Goal: Task Accomplishment & Management: Use online tool/utility

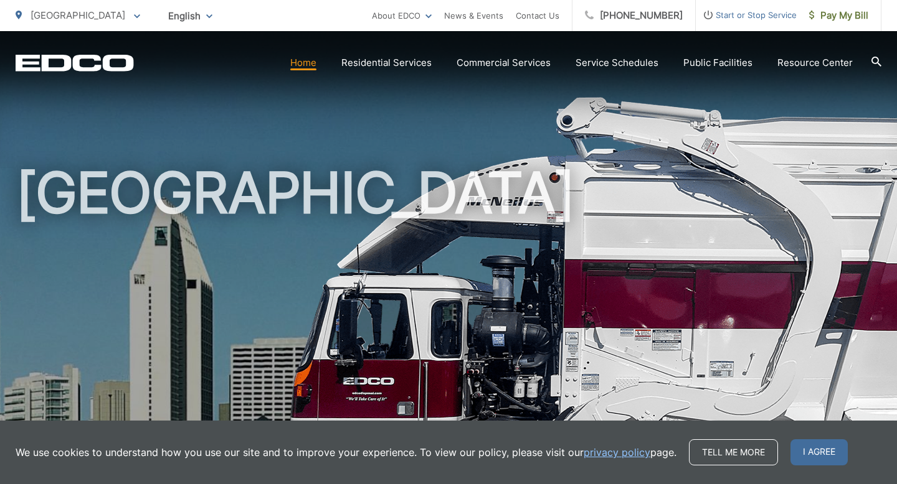
click at [420, 66] on link "Residential Services" at bounding box center [386, 62] width 90 height 15
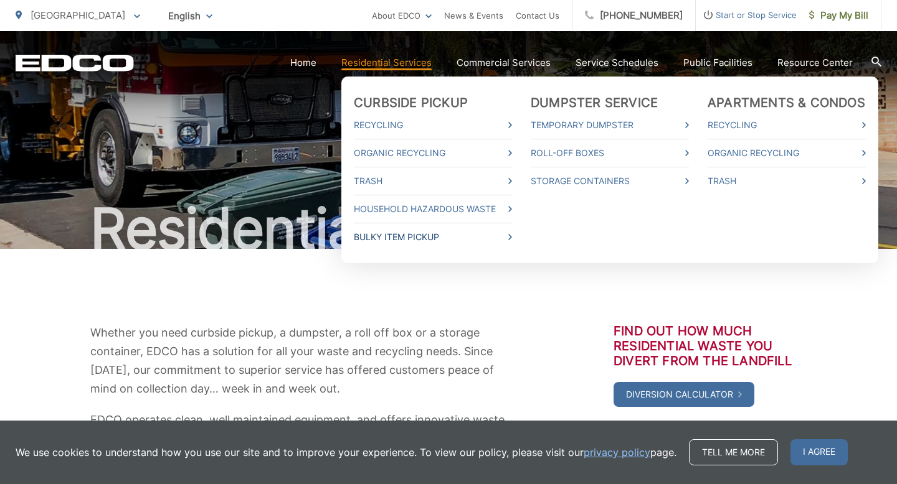
click at [412, 237] on link "Bulky Item Pickup" at bounding box center [433, 237] width 158 height 15
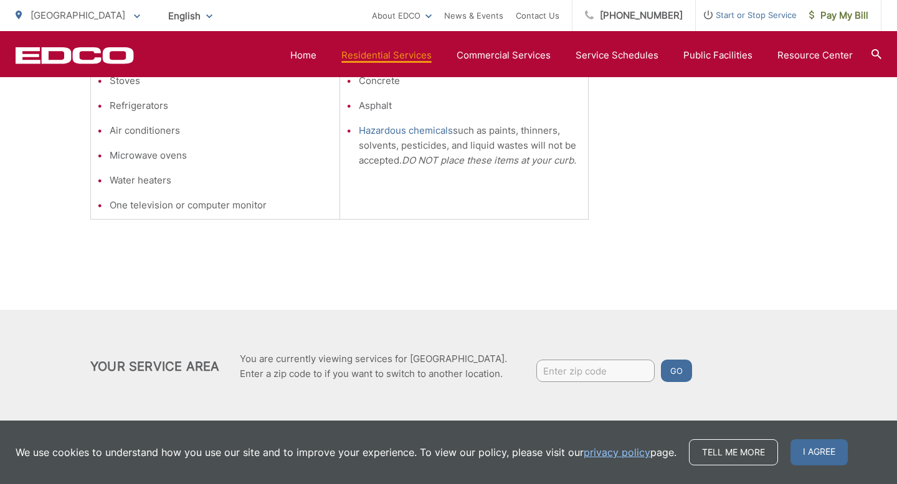
scroll to position [479, 0]
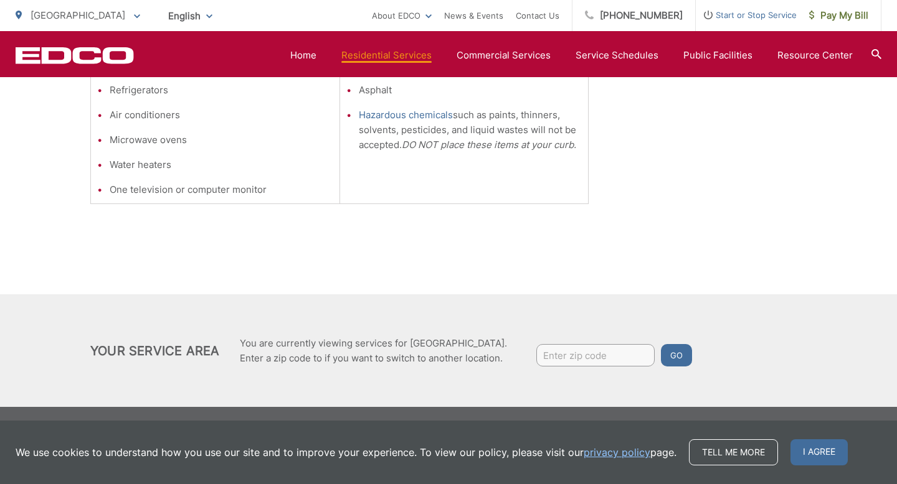
click at [602, 358] on input "Enter zip code" at bounding box center [595, 355] width 118 height 22
type input "92007"
click at [820, 450] on span "I agree" at bounding box center [818, 453] width 57 height 26
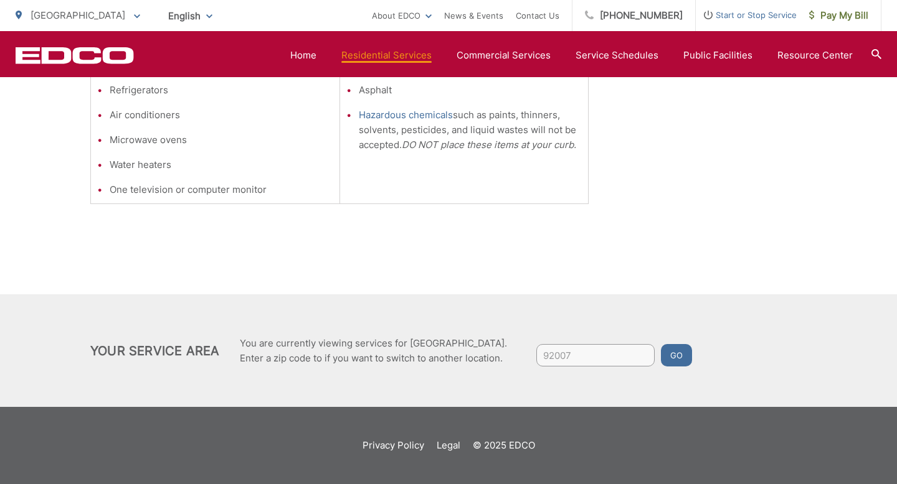
click at [686, 356] on button "Go" at bounding box center [676, 355] width 31 height 22
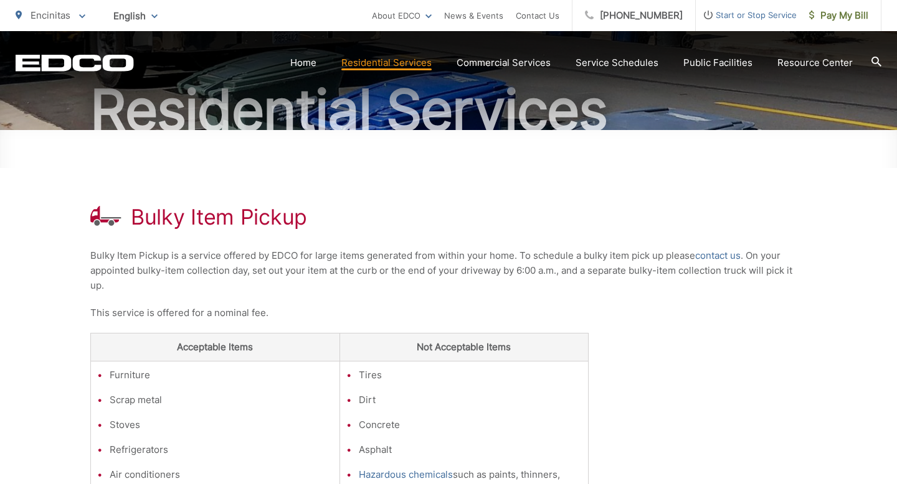
scroll to position [122, 0]
